Goal: Task Accomplishment & Management: Complete application form

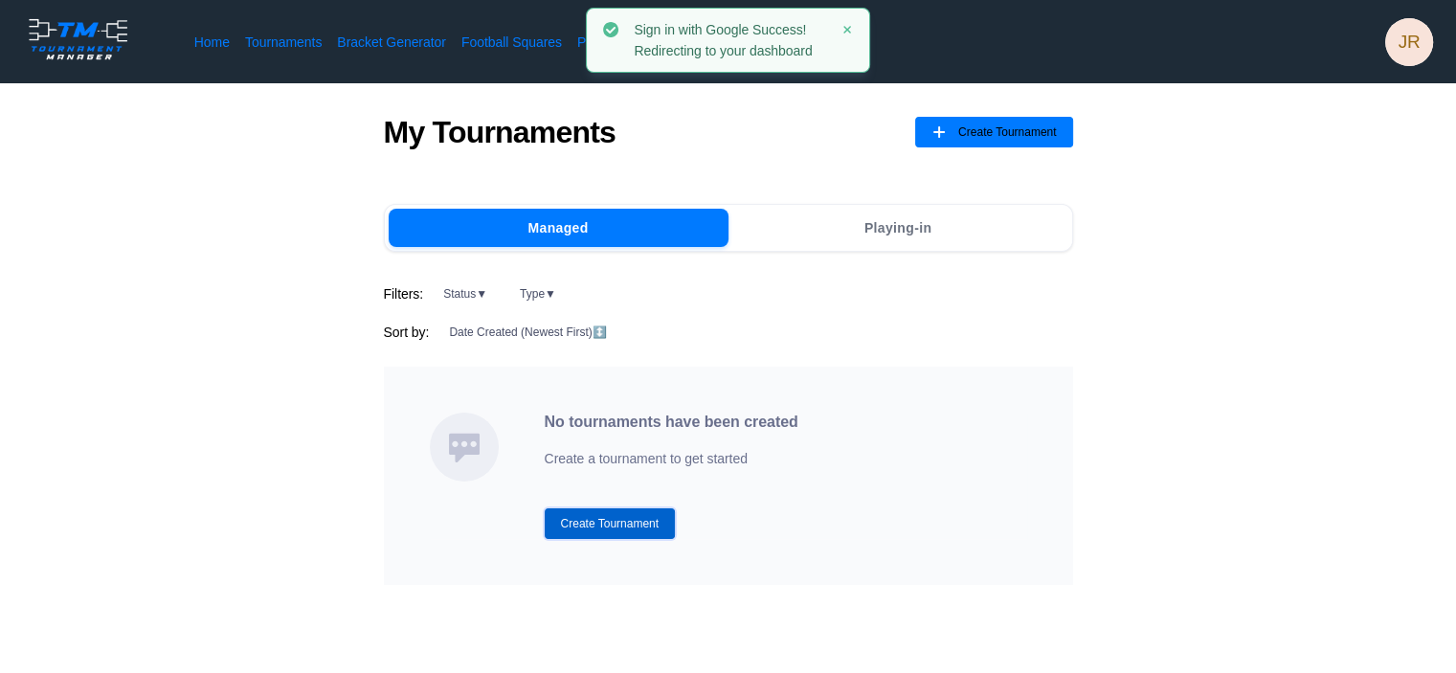
click at [625, 512] on button "Create Tournament" at bounding box center [610, 523] width 131 height 31
